Goal: Task Accomplishment & Management: Use online tool/utility

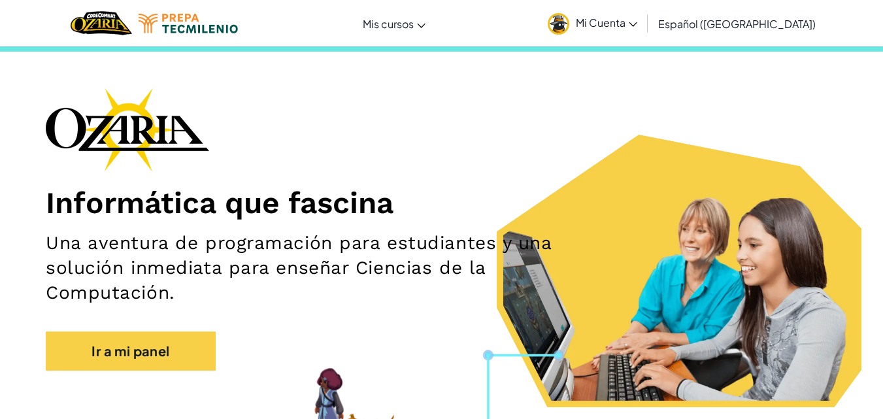
scroll to position [28, 0]
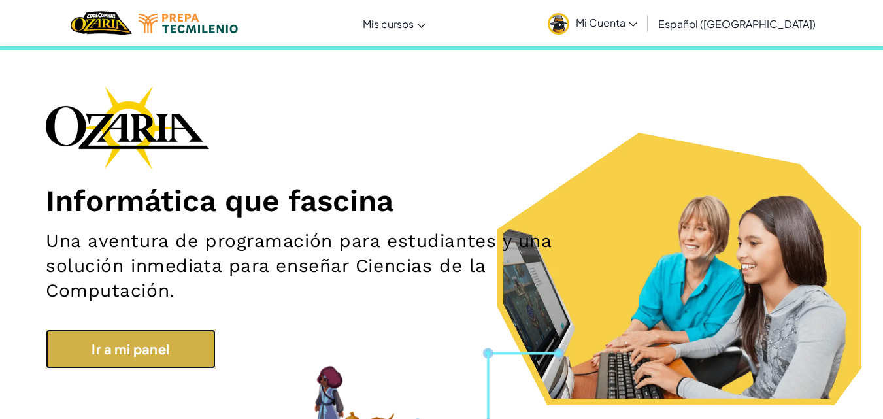
click at [192, 362] on link "Ir a mi panel" at bounding box center [131, 349] width 170 height 39
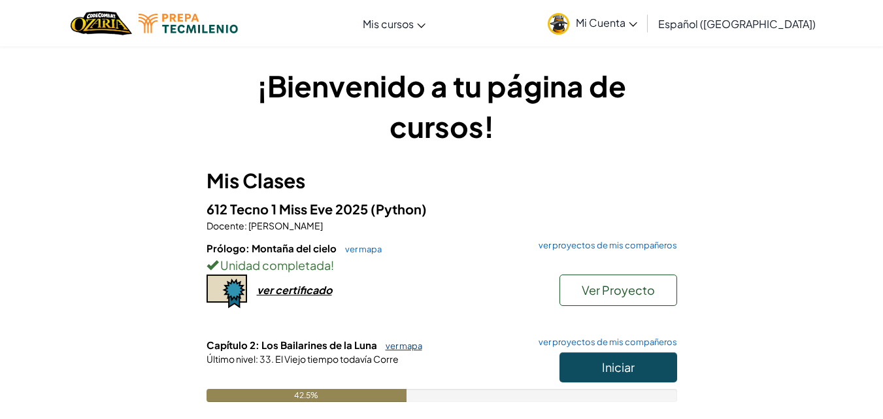
click at [403, 346] on link "ver mapa" at bounding box center [400, 346] width 43 height 10
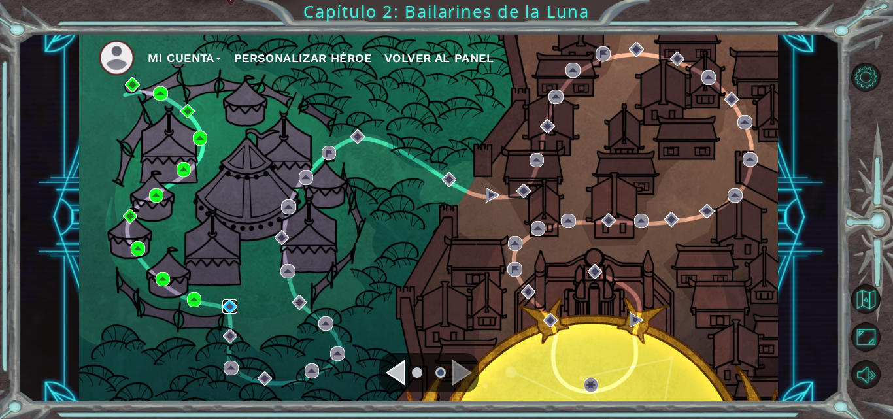
click at [230, 305] on img at bounding box center [229, 306] width 14 height 14
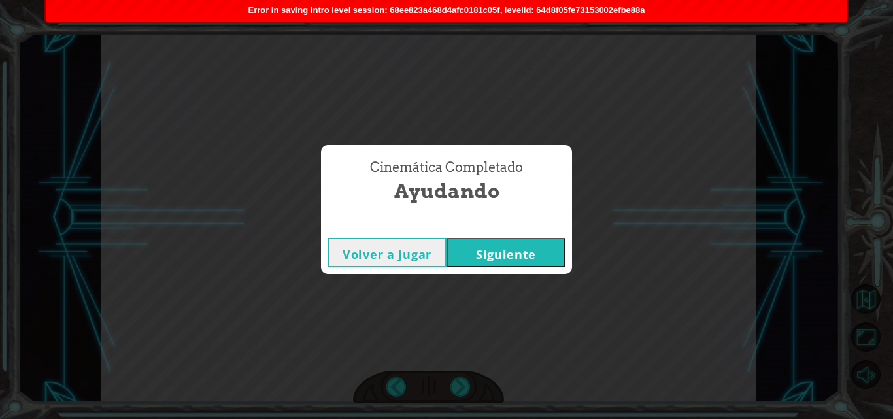
click at [485, 258] on button "Siguiente" at bounding box center [506, 252] width 119 height 29
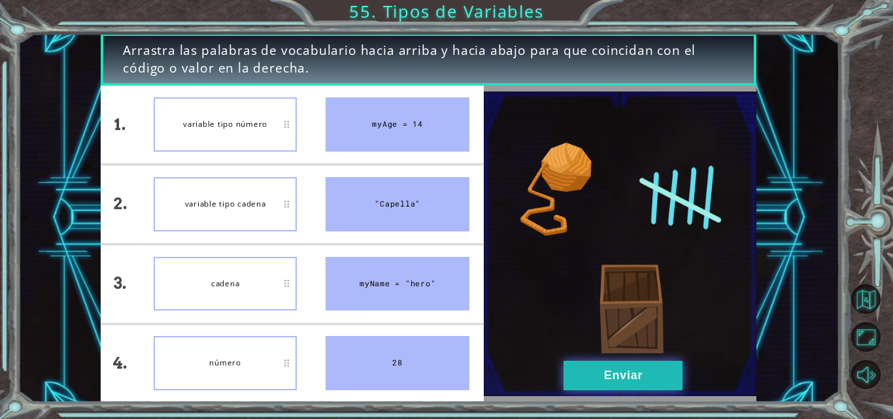
click at [624, 376] on button "Enviar" at bounding box center [623, 375] width 119 height 29
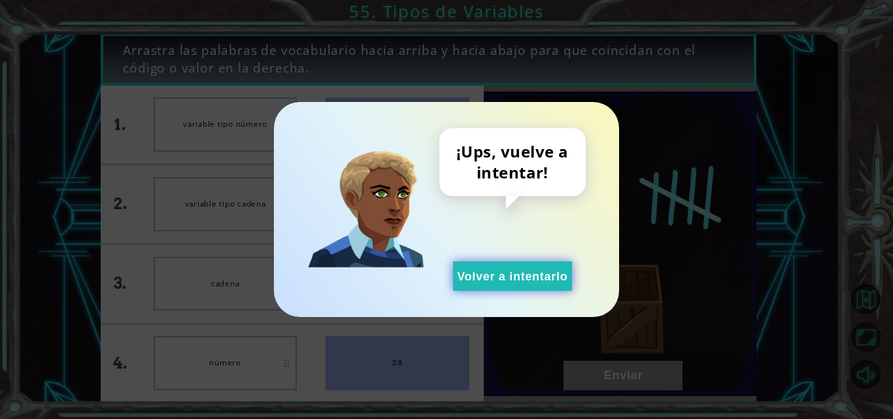
click at [539, 284] on button "Volver a intentarlo" at bounding box center [512, 276] width 119 height 29
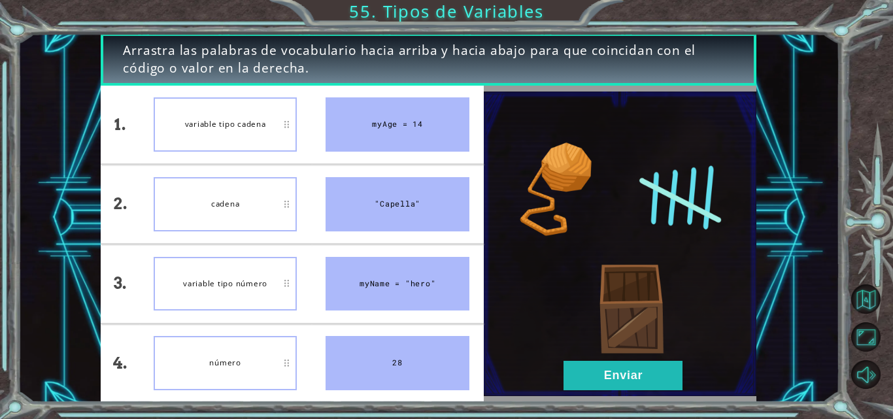
drag, startPoint x: 244, startPoint y: 84, endPoint x: 245, endPoint y: 103, distance: 18.3
click at [245, 103] on div "Arrastra las palabras de vocabulario hacia arriba y hacia abajo para que coinci…" at bounding box center [429, 217] width 656 height 369
click at [597, 364] on button "Enviar" at bounding box center [623, 375] width 119 height 29
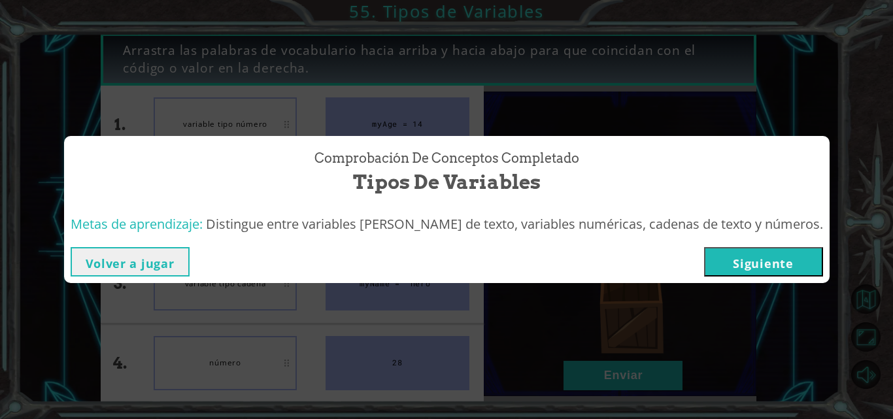
click at [746, 250] on button "Siguiente" at bounding box center [763, 261] width 119 height 29
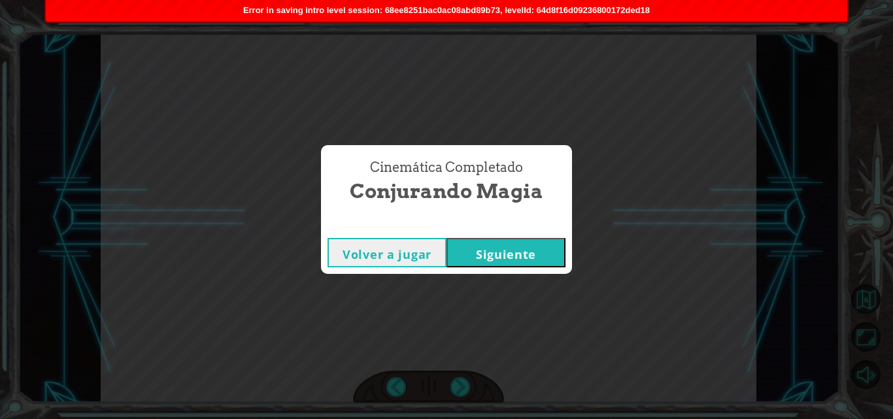
click at [554, 267] on button "Siguiente" at bounding box center [506, 252] width 119 height 29
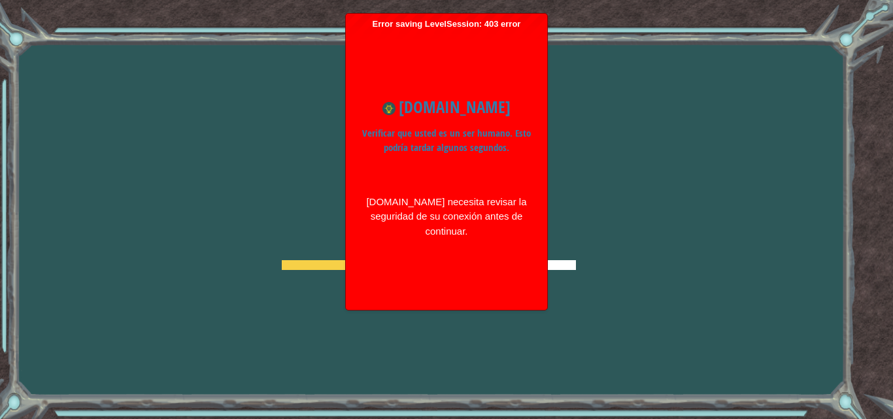
click at [583, 228] on div "Goals Error cargando del servidor Deberás unirte a un curso para jugar a este n…" at bounding box center [446, 209] width 893 height 419
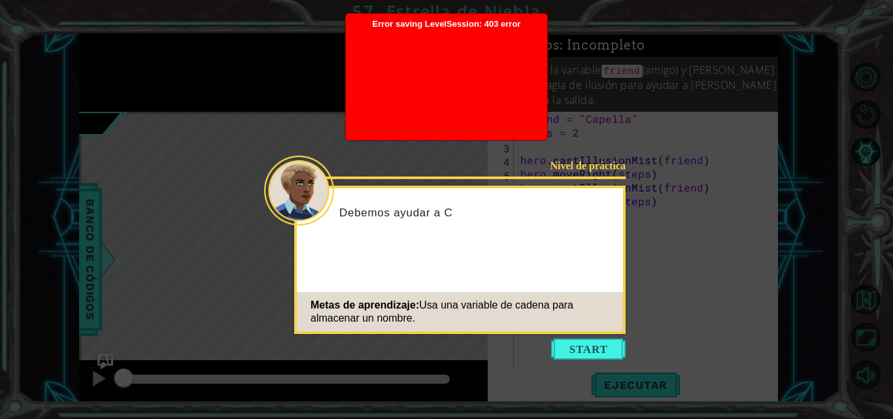
click at [668, 250] on icon at bounding box center [446, 209] width 893 height 419
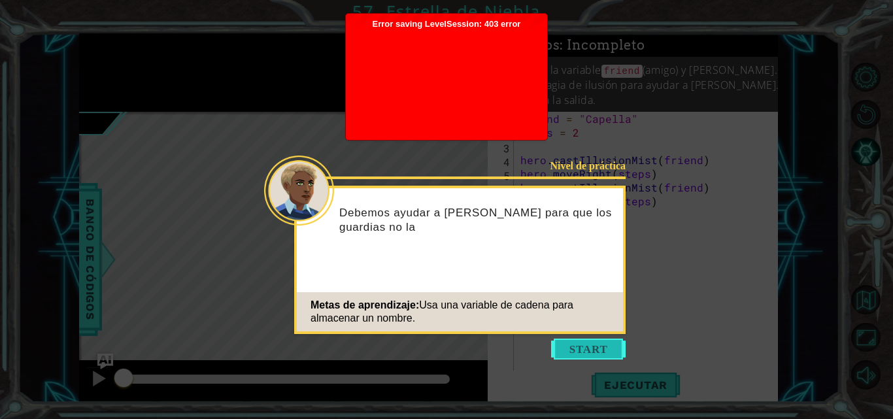
click at [596, 355] on button "Start" at bounding box center [588, 349] width 75 height 21
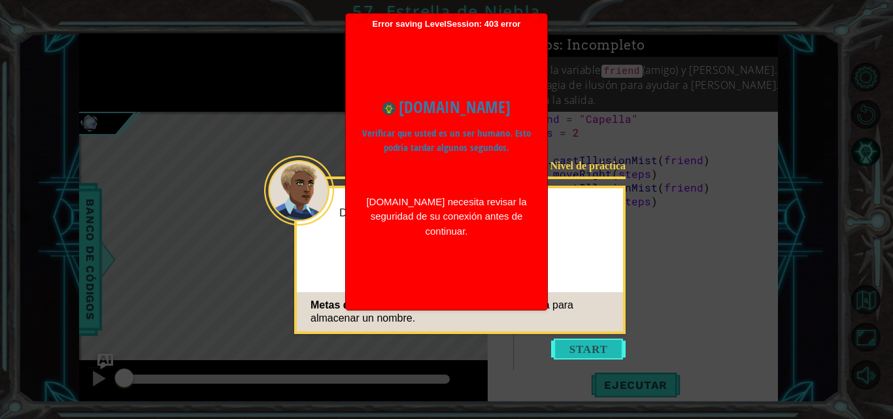
click at [604, 339] on button "Start" at bounding box center [588, 349] width 75 height 21
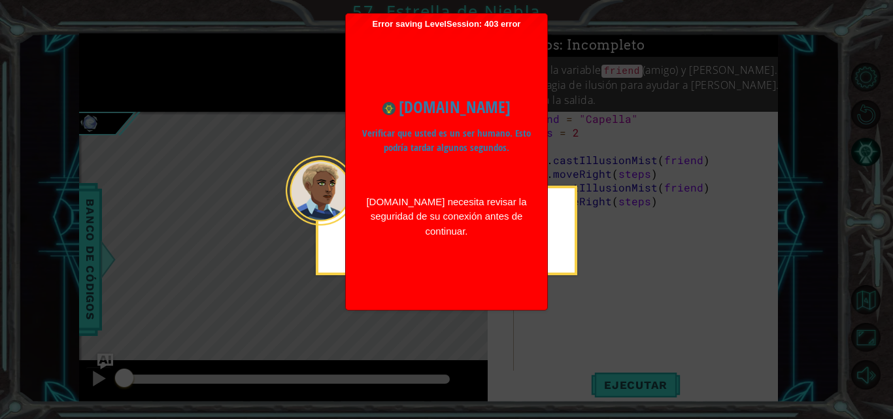
click at [614, 277] on icon at bounding box center [446, 209] width 893 height 419
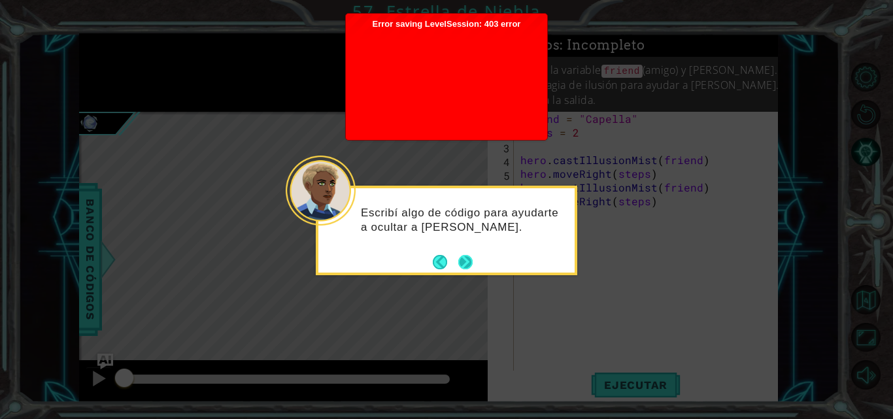
click at [473, 258] on button "Next" at bounding box center [465, 262] width 14 height 14
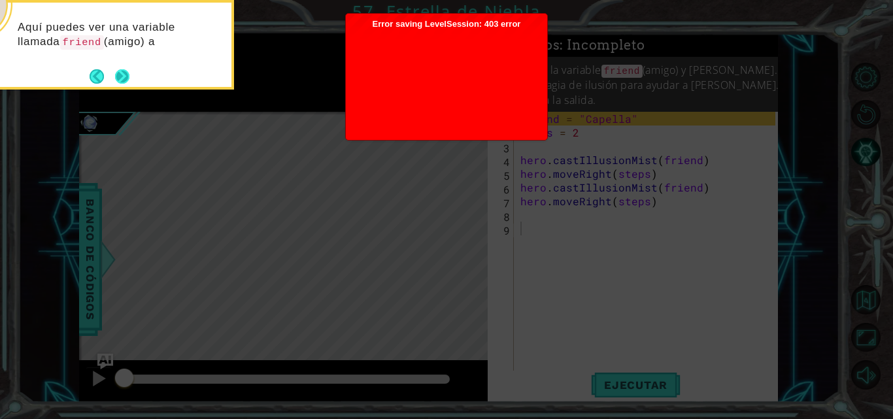
click at [122, 68] on button "Next" at bounding box center [122, 76] width 16 height 16
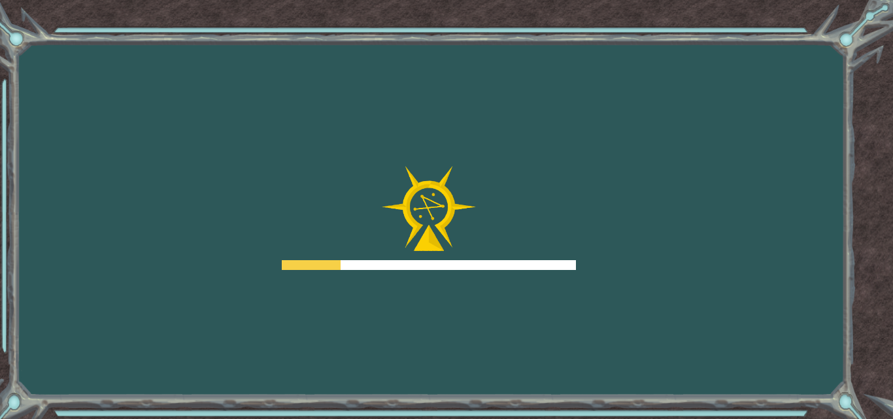
drag, startPoint x: 0, startPoint y: 0, endPoint x: 122, endPoint y: 68, distance: 139.9
click at [122, 68] on div "Goals Error cargando del servidor Deberás unirte a un curso para jugar a este n…" at bounding box center [446, 209] width 893 height 419
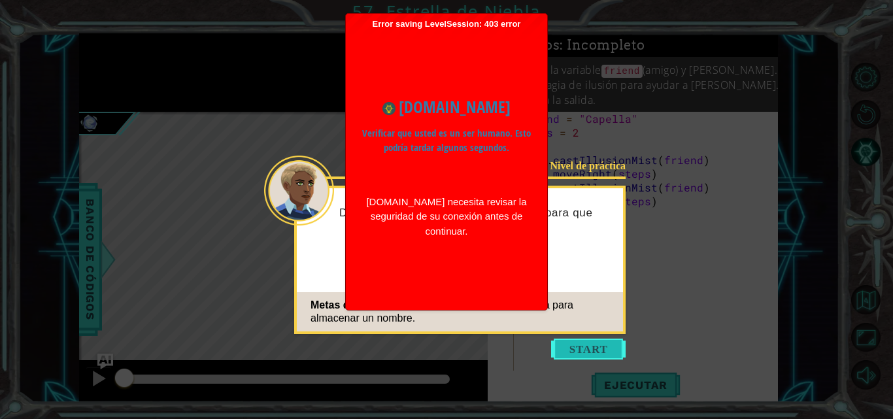
click at [583, 352] on button "Start" at bounding box center [588, 349] width 75 height 21
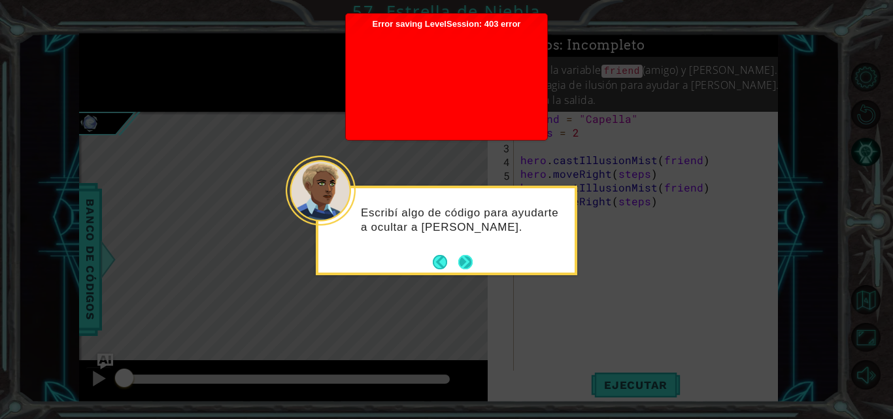
click at [469, 258] on button "Next" at bounding box center [465, 262] width 14 height 14
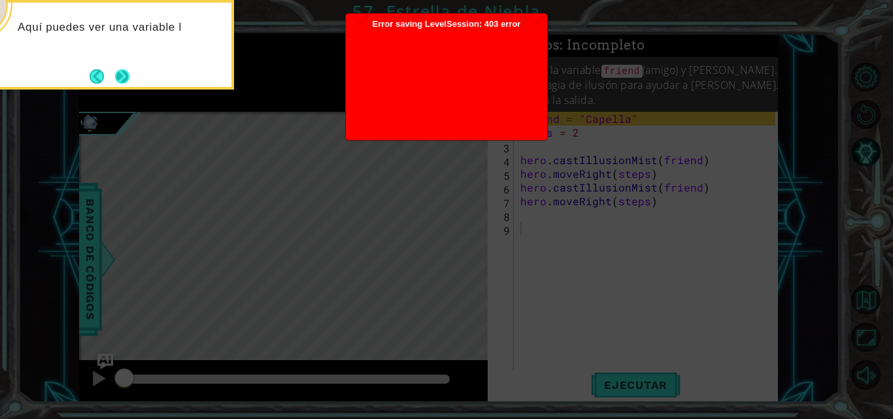
click at [122, 84] on button "Next" at bounding box center [122, 76] width 14 height 14
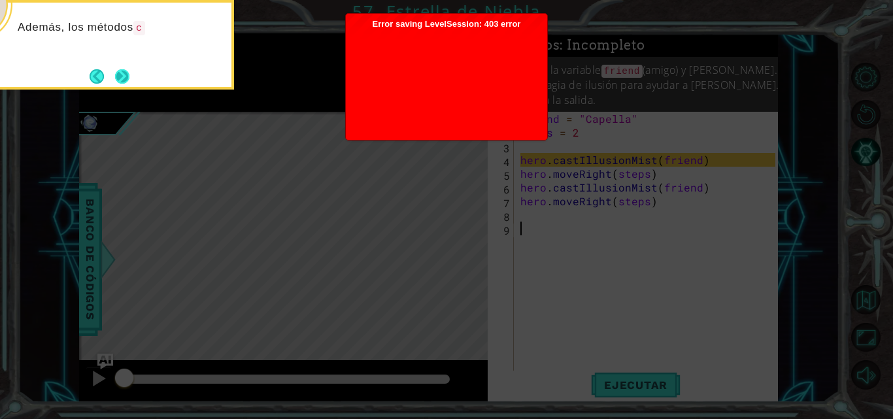
click at [124, 70] on button "Next" at bounding box center [122, 76] width 14 height 14
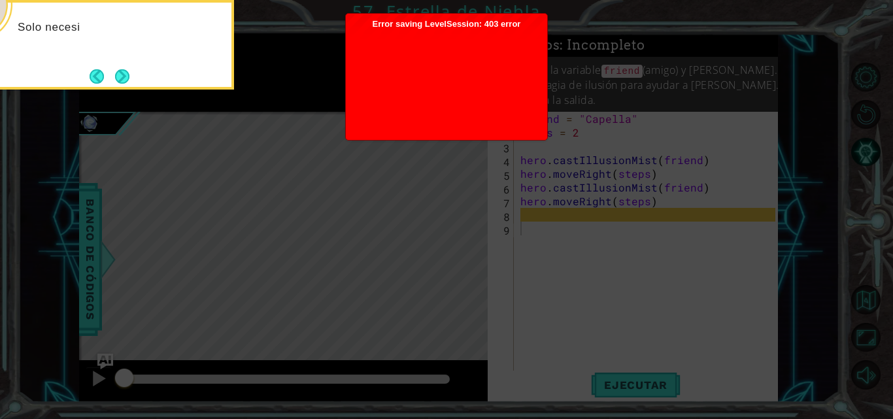
click at [124, 70] on button "Next" at bounding box center [122, 76] width 15 height 15
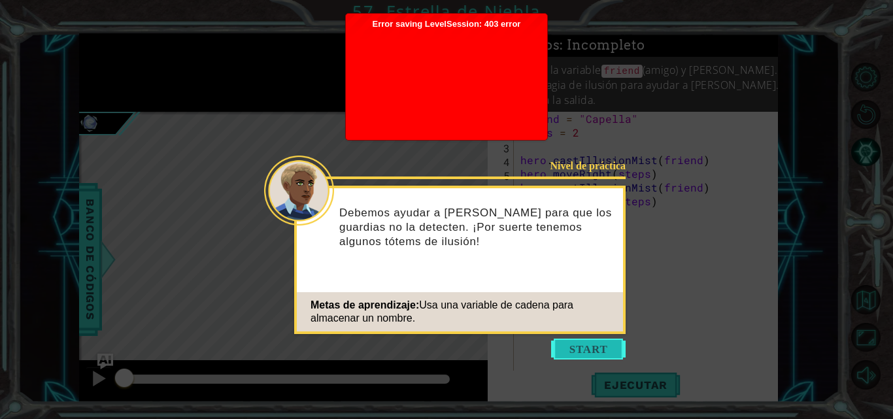
click at [594, 352] on button "Start" at bounding box center [588, 349] width 75 height 21
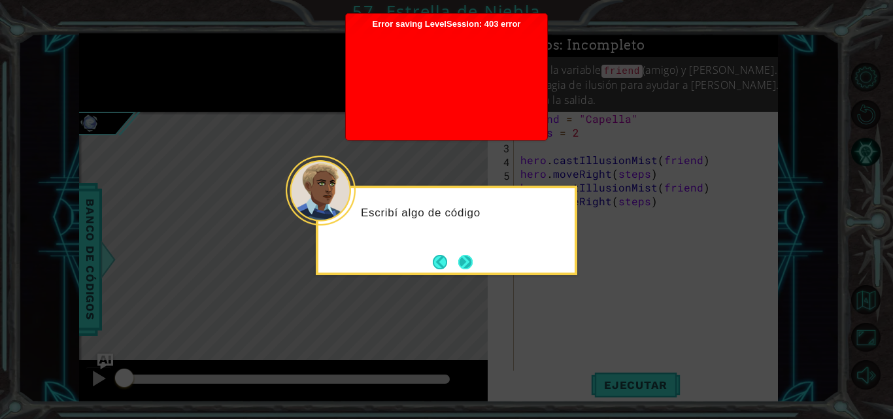
click at [470, 260] on button "Next" at bounding box center [465, 262] width 17 height 17
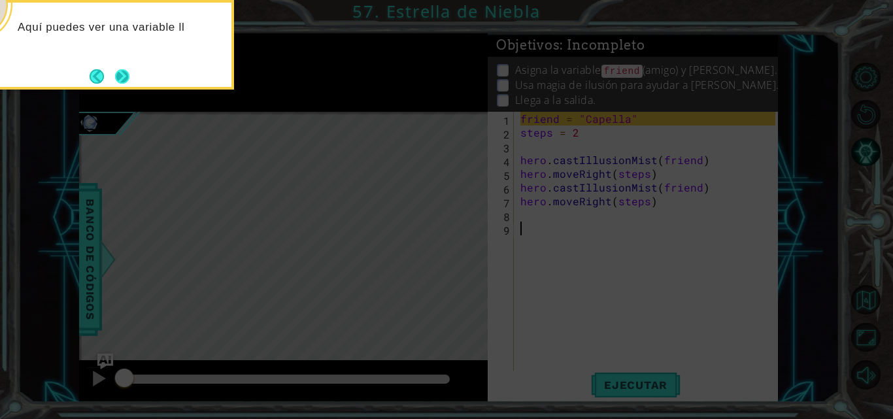
click at [131, 78] on button "Next" at bounding box center [122, 76] width 22 height 22
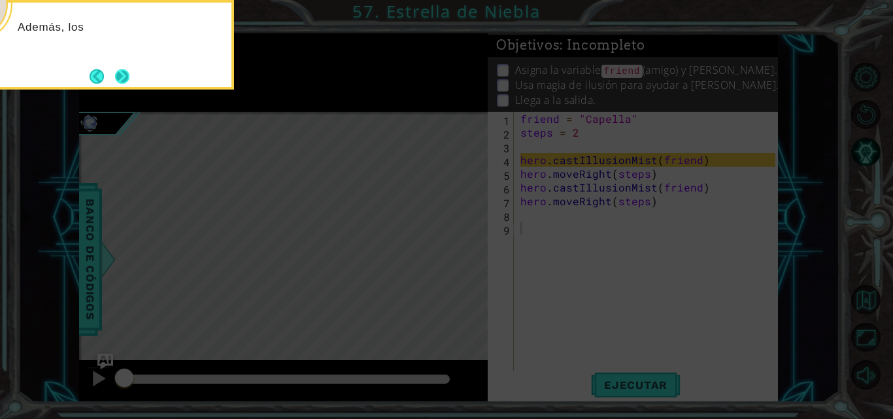
click at [118, 73] on button "Next" at bounding box center [122, 76] width 22 height 22
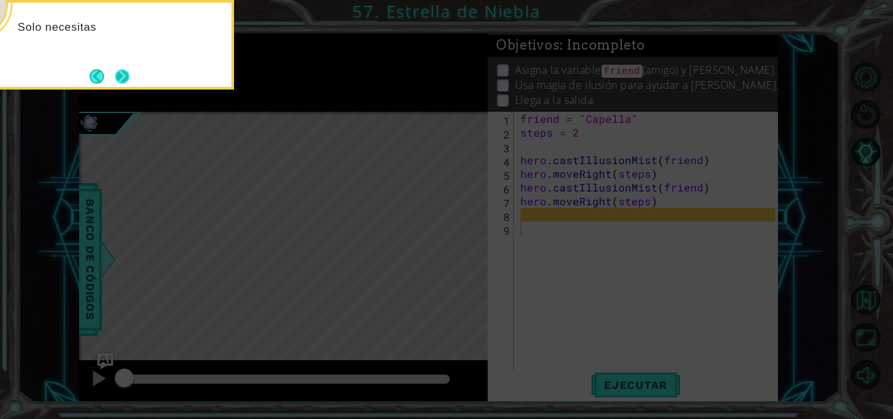
click at [118, 73] on button "Next" at bounding box center [122, 76] width 18 height 18
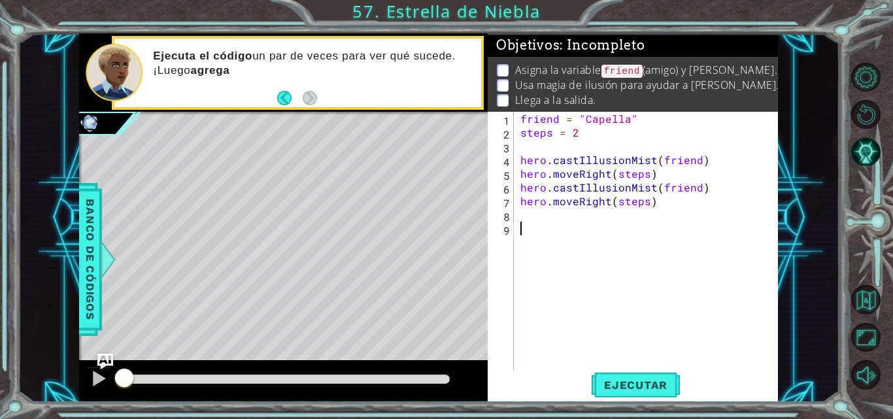
click at [546, 221] on div "friend = "Capella" steps = 2 hero . castIllusionMist ( friend ) hero . moveRigh…" at bounding box center [650, 256] width 264 height 288
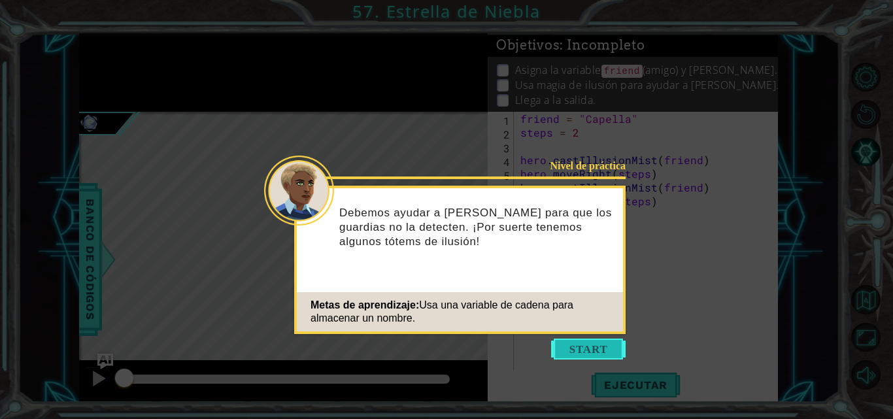
click at [594, 354] on button "Start" at bounding box center [588, 349] width 75 height 21
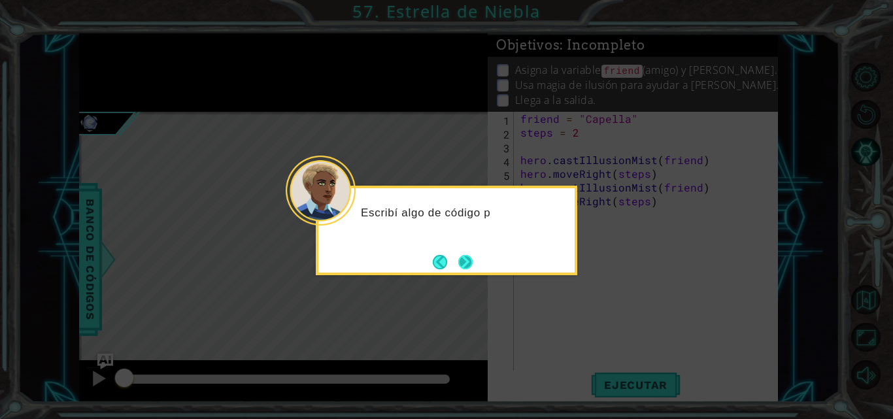
click at [468, 261] on button "Next" at bounding box center [466, 262] width 16 height 16
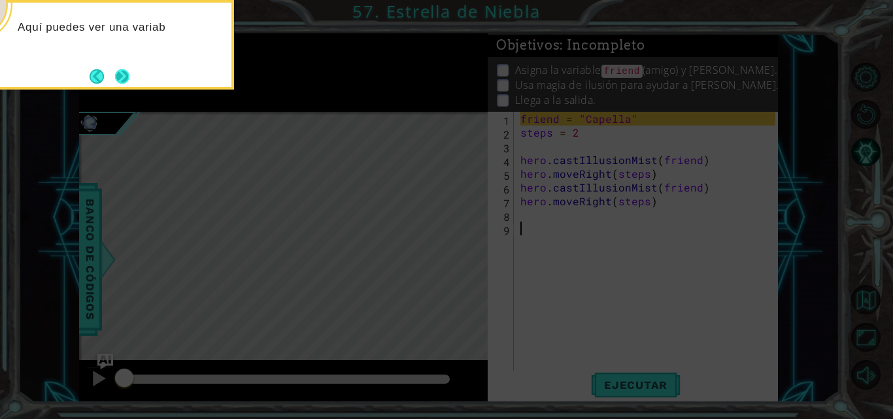
click at [127, 83] on button "Next" at bounding box center [122, 76] width 14 height 14
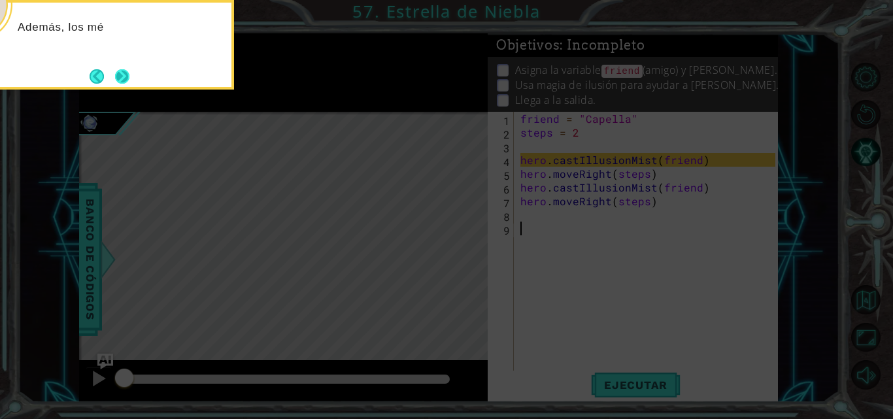
click at [123, 73] on button "Next" at bounding box center [122, 76] width 14 height 14
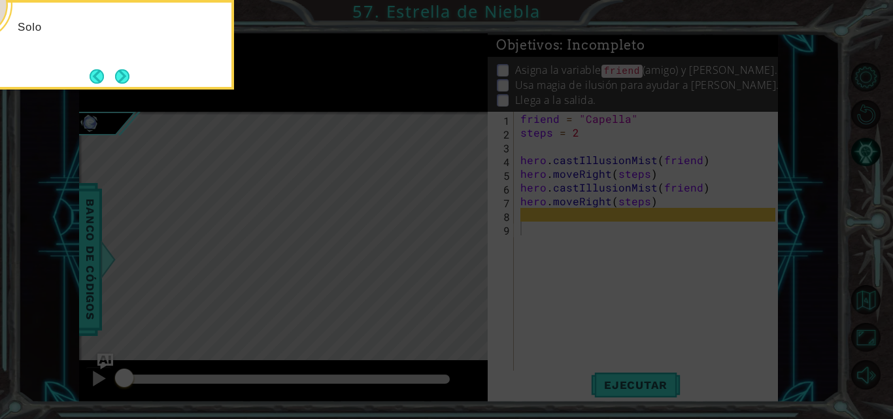
click at [123, 73] on button "Next" at bounding box center [122, 76] width 14 height 14
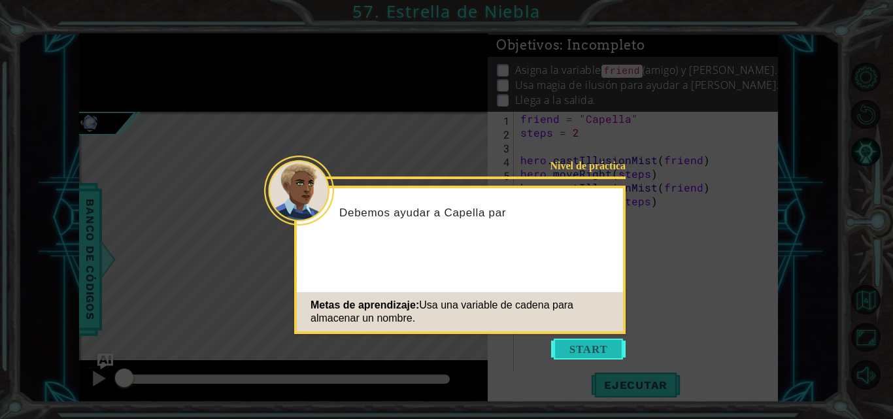
click at [609, 349] on button "Start" at bounding box center [588, 349] width 75 height 21
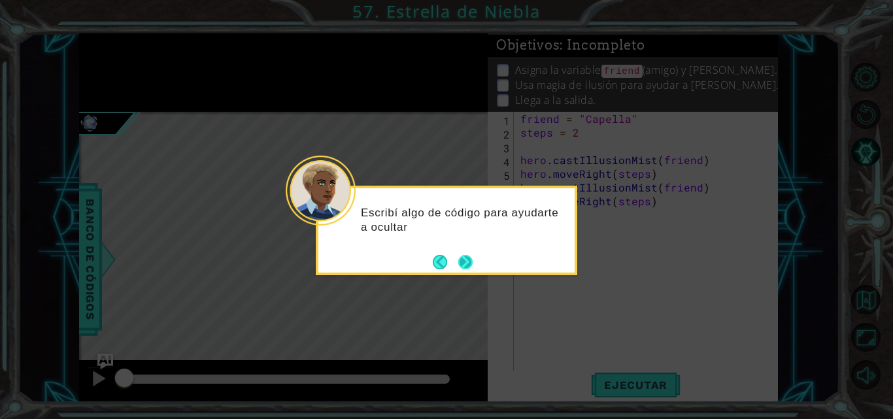
click at [468, 258] on button "Next" at bounding box center [465, 262] width 14 height 14
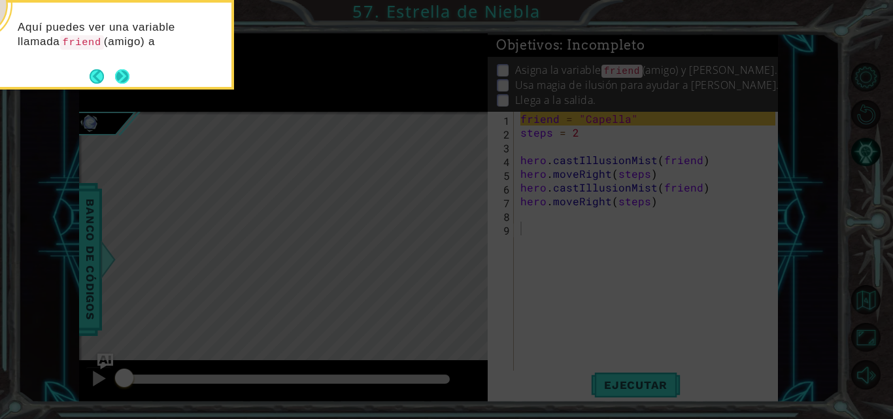
click at [118, 69] on button "Next" at bounding box center [122, 76] width 14 height 14
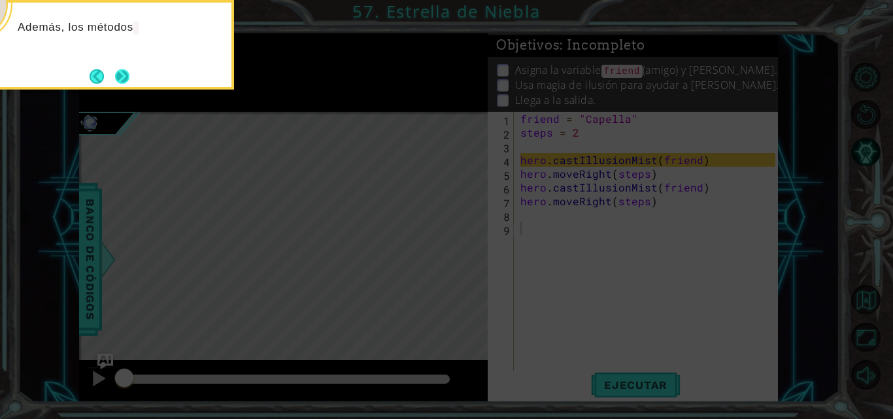
click at [129, 69] on button "Next" at bounding box center [122, 76] width 14 height 14
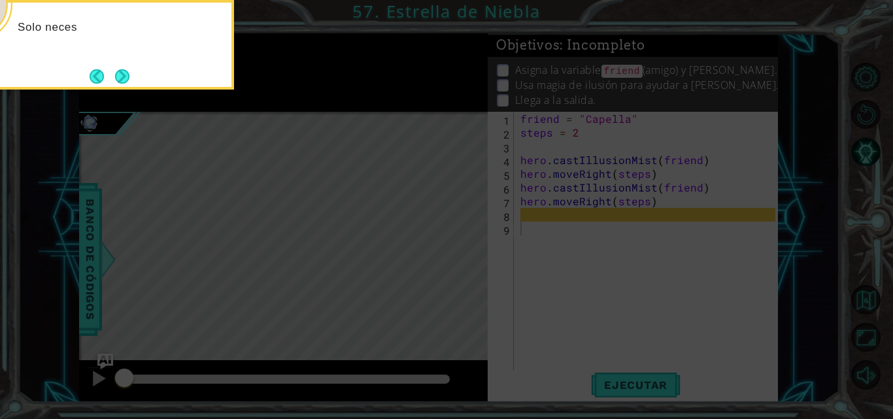
click at [129, 69] on button "Next" at bounding box center [121, 76] width 15 height 15
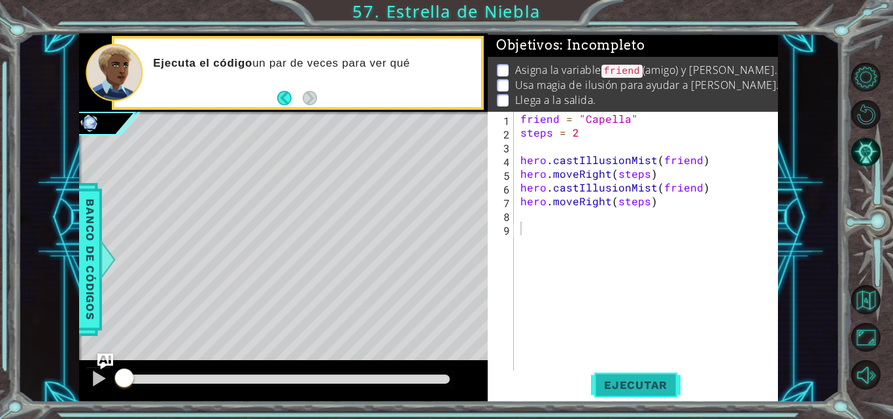
click at [651, 375] on button "Ejecutar" at bounding box center [636, 385] width 90 height 29
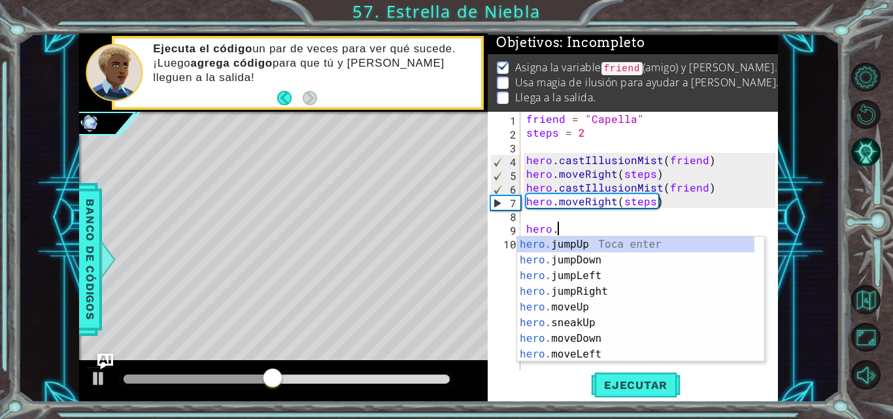
scroll to position [0, 2]
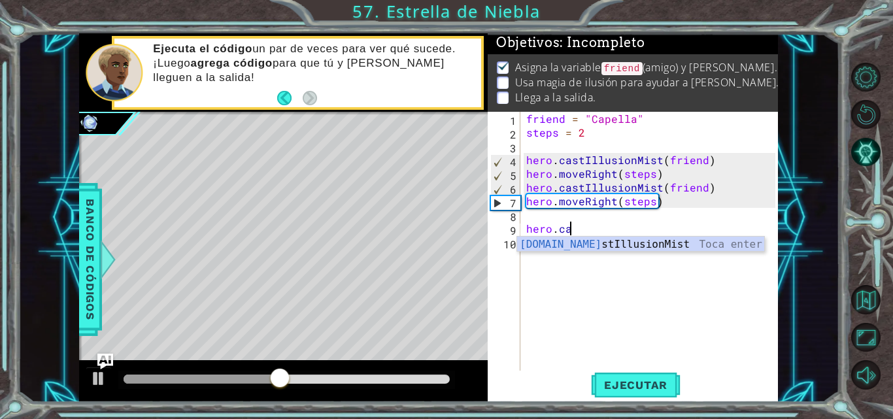
type textarea "hero.cas"
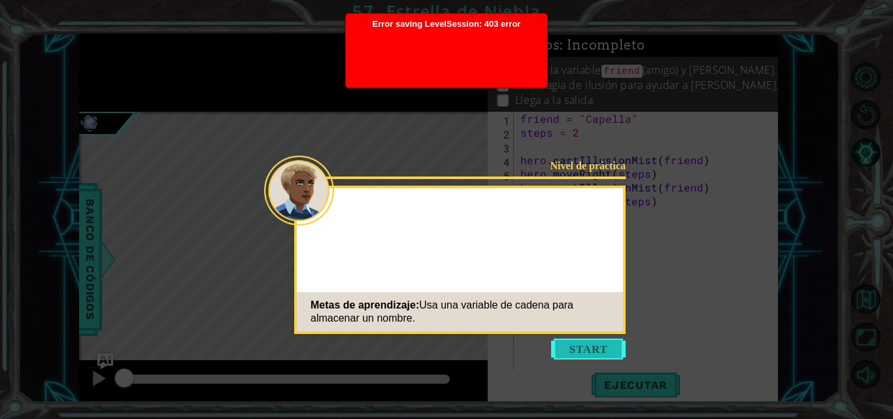
click at [600, 347] on button "Start" at bounding box center [588, 349] width 75 height 21
